Goal: Information Seeking & Learning: Learn about a topic

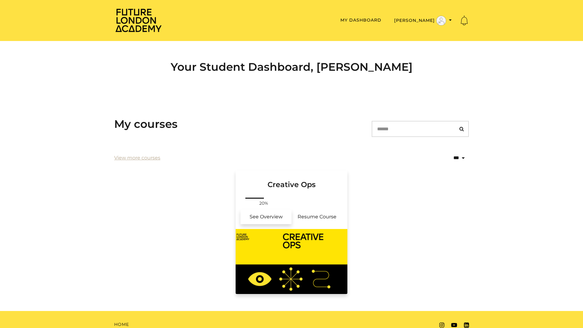
scroll to position [22, 0]
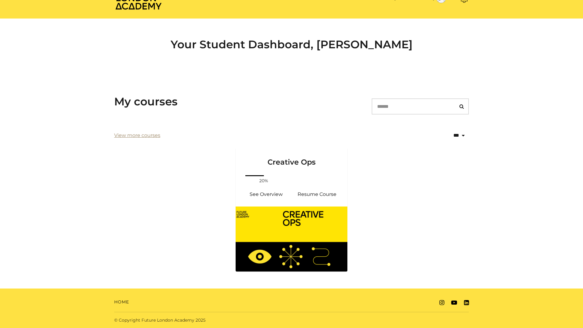
click at [124, 136] on link "View more courses" at bounding box center [137, 135] width 46 height 7
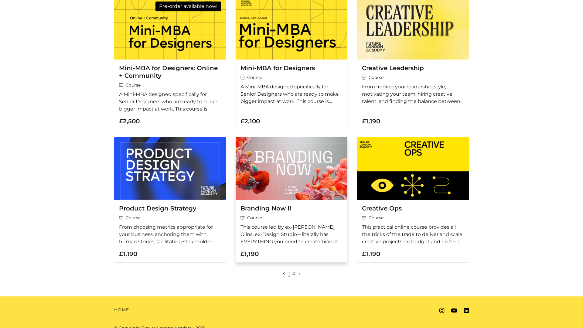
scroll to position [124, 0]
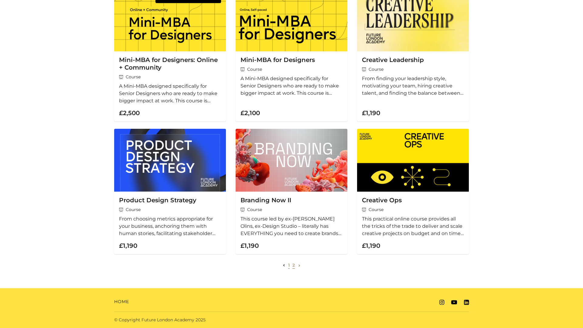
click at [294, 264] on link "2" at bounding box center [293, 264] width 2 height 5
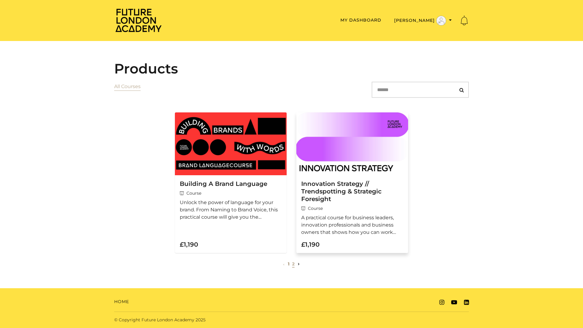
click at [349, 129] on img at bounding box center [352, 143] width 112 height 63
